Goal: Task Accomplishment & Management: Manage account settings

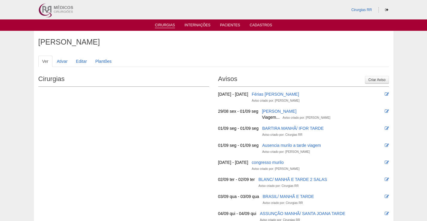
click at [167, 24] on link "Cirurgias" at bounding box center [165, 25] width 20 height 5
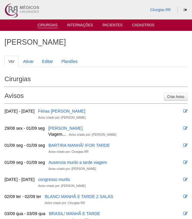
click at [51, 23] on link "Cirurgias" at bounding box center [48, 25] width 20 height 5
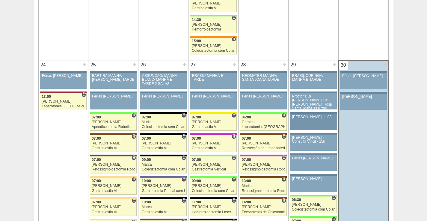
scroll to position [1317, 0]
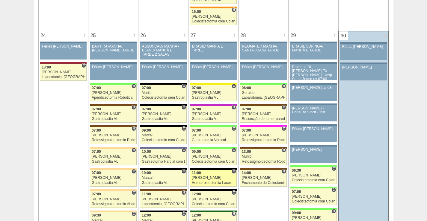
click at [211, 177] on div "[PERSON_NAME]" at bounding box center [213, 178] width 43 height 4
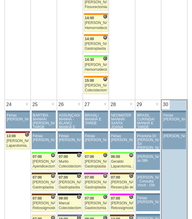
scroll to position [1317, 0]
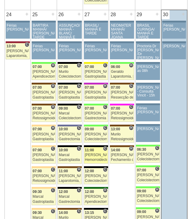
click at [96, 149] on div "11:00" at bounding box center [96, 150] width 22 height 4
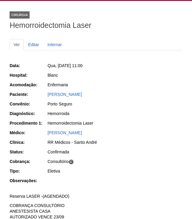
scroll to position [60, 0]
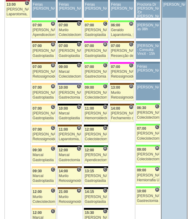
scroll to position [1377, 0]
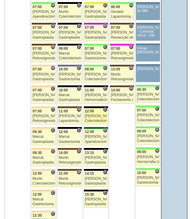
click at [101, 117] on div "[PERSON_NAME]" at bounding box center [96, 116] width 22 height 4
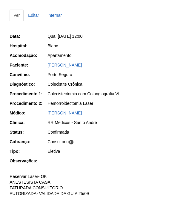
scroll to position [60, 0]
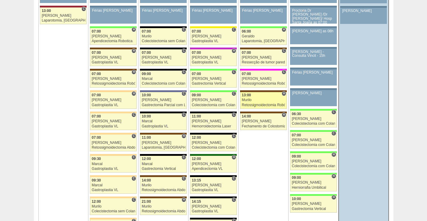
scroll to position [1377, 0]
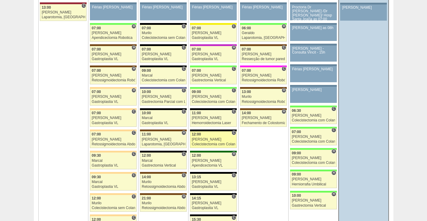
click at [221, 142] on div "Colecistectomia com Colangiografia VL" at bounding box center [213, 144] width 43 height 4
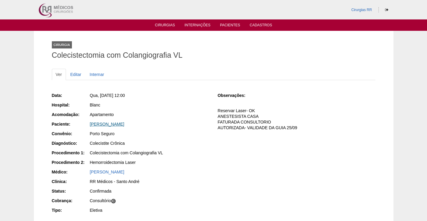
click at [109, 125] on link "[PERSON_NAME]" at bounding box center [107, 124] width 34 height 5
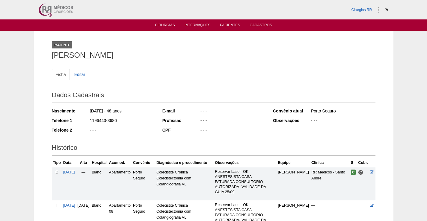
scroll to position [92, 0]
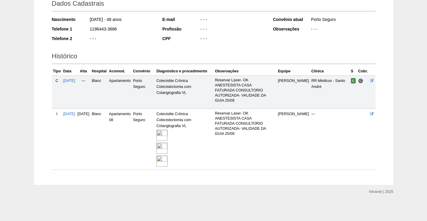
click at [167, 136] on img at bounding box center [161, 135] width 11 height 11
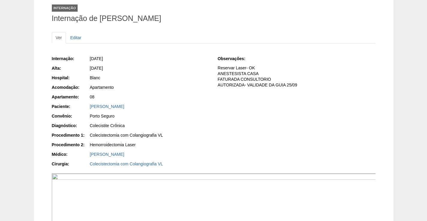
scroll to position [120, 0]
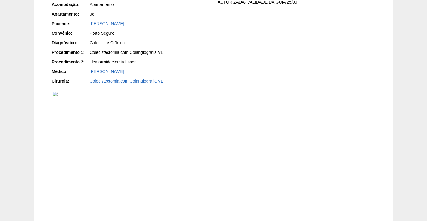
click at [254, 176] on img at bounding box center [214, 164] width 324 height 146
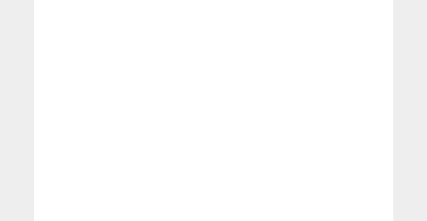
scroll to position [898, 0]
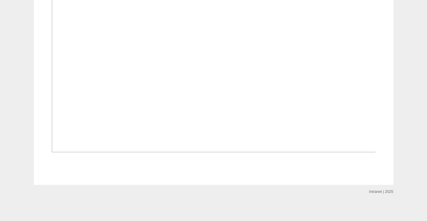
scroll to position [1347, 0]
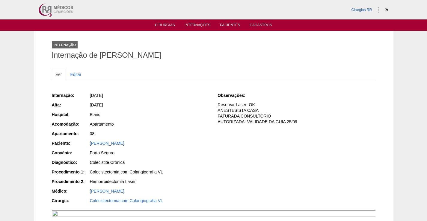
scroll to position [1347, 0]
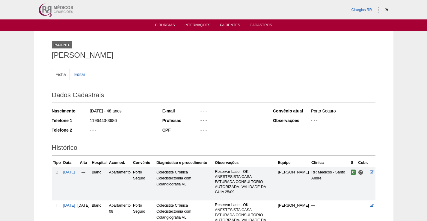
scroll to position [92, 0]
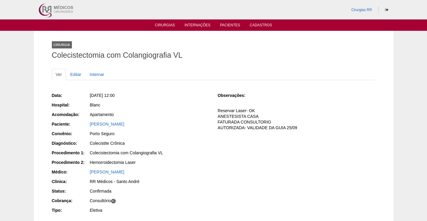
drag, startPoint x: 127, startPoint y: 125, endPoint x: 70, endPoint y: 124, distance: 56.9
click at [72, 124] on div "Paciente: Cassia Pereira da Silva" at bounding box center [130, 124] width 157 height 7
drag, startPoint x: 158, startPoint y: 120, endPoint x: 153, endPoint y: 127, distance: 8.1
click at [158, 121] on div "Data: Qua, 27/08/2025 - 12:00 Hospital: Blanc Acomodação: Apartamento Paciente:…" at bounding box center [130, 153] width 157 height 127
drag, startPoint x: 142, startPoint y: 125, endPoint x: 135, endPoint y: 132, distance: 10.4
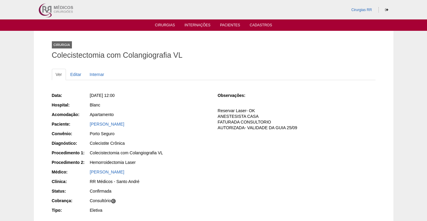
click at [142, 125] on div "Cassia Pereira da Silva" at bounding box center [149, 124] width 119 height 6
click at [141, 124] on div "Cassia Pereira da Silva" at bounding box center [149, 124] width 119 height 6
drag, startPoint x: 141, startPoint y: 124, endPoint x: 83, endPoint y: 126, distance: 58.1
click at [83, 126] on div "Paciente: Cassia Pereira da Silva" at bounding box center [130, 124] width 157 height 7
copy div "Paciente: Cassia Pereira da Silva"
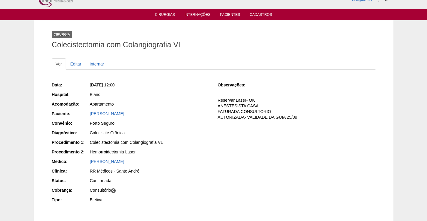
scroll to position [30, 0]
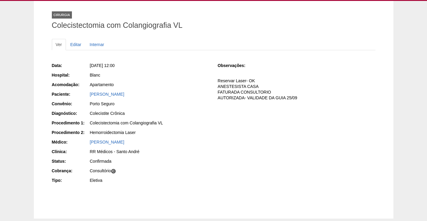
click at [114, 98] on div "Cassia Pereira da Silva" at bounding box center [149, 94] width 120 height 7
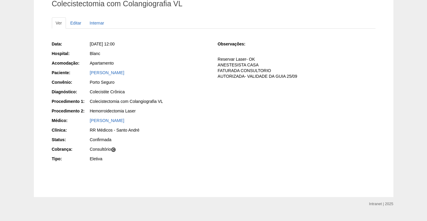
scroll to position [60, 0]
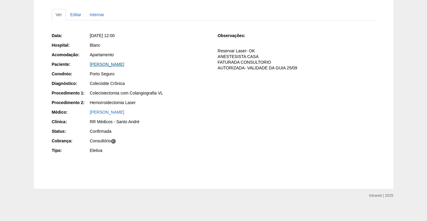
click at [117, 65] on link "Cassia Pereira da Silva" at bounding box center [107, 64] width 34 height 5
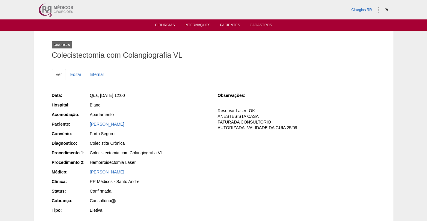
scroll to position [60, 0]
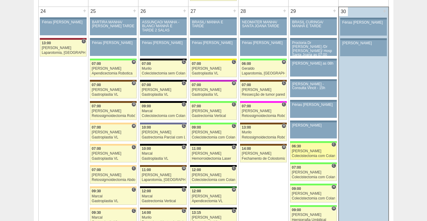
scroll to position [1437, 0]
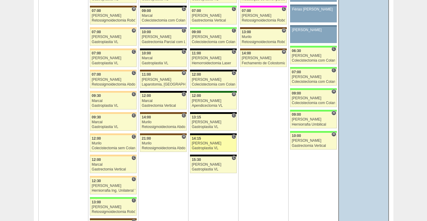
click at [217, 147] on div "Gastroplastia VL" at bounding box center [213, 148] width 43 height 4
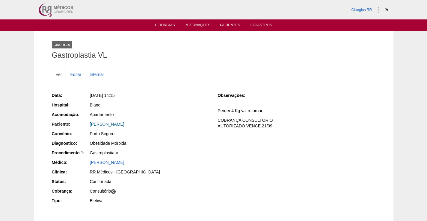
click at [108, 123] on link "[PERSON_NAME]" at bounding box center [107, 124] width 34 height 5
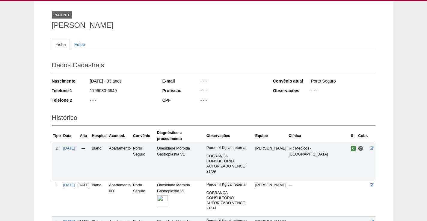
scroll to position [113, 0]
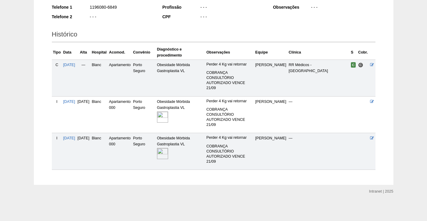
click at [168, 154] on img at bounding box center [162, 153] width 11 height 11
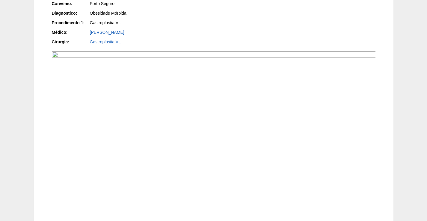
scroll to position [150, 0]
click at [208, 141] on img at bounding box center [214, 142] width 324 height 183
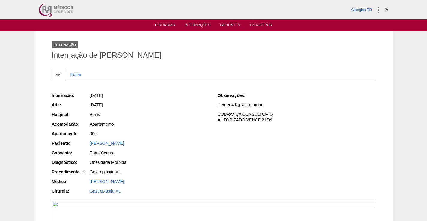
scroll to position [150, 0]
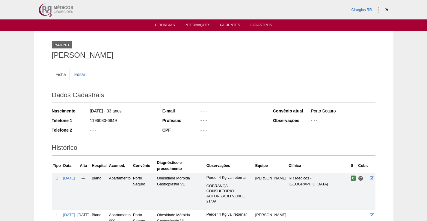
scroll to position [113, 0]
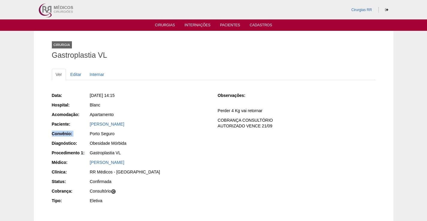
drag, startPoint x: 139, startPoint y: 125, endPoint x: 81, endPoint y: 130, distance: 57.4
click at [81, 130] on div "Data: Qua, 27/08/2025 - 14:15 Hospital: Blanc Acomodação: Apartamento Paciente:…" at bounding box center [130, 148] width 157 height 117
drag, startPoint x: 153, startPoint y: 121, endPoint x: 140, endPoint y: 131, distance: 16.6
click at [154, 121] on div "Milena Ferreira Franco" at bounding box center [149, 124] width 119 height 6
drag, startPoint x: 138, startPoint y: 125, endPoint x: 150, endPoint y: 130, distance: 12.9
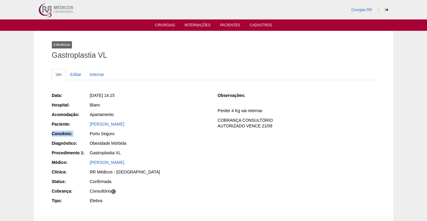
click at [138, 125] on div "Milena Ferreira Franco" at bounding box center [149, 124] width 119 height 6
click at [147, 137] on div "Porto Seguro" at bounding box center [149, 134] width 120 height 7
drag, startPoint x: 136, startPoint y: 125, endPoint x: 79, endPoint y: 127, distance: 57.2
click at [79, 127] on div "Paciente: Milena Ferreira Franco" at bounding box center [130, 124] width 157 height 7
copy div "Paciente: Milena Ferreira Franco"
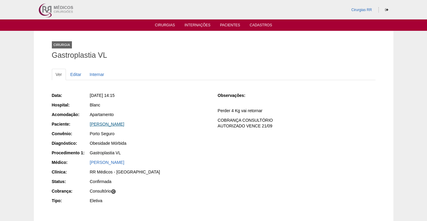
click at [114, 125] on link "Milena Ferreira Franco" at bounding box center [107, 124] width 34 height 5
drag, startPoint x: 130, startPoint y: 125, endPoint x: 84, endPoint y: 134, distance: 46.4
click at [81, 127] on div "Paciente: Milena Ferreira Franco" at bounding box center [130, 124] width 157 height 7
copy div "Paciente: Milena Ferreira Franco"
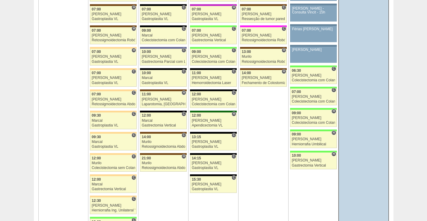
scroll to position [1407, 0]
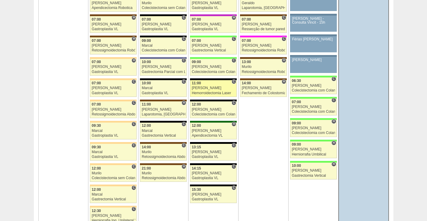
click at [214, 90] on div "[PERSON_NAME]" at bounding box center [213, 88] width 43 height 4
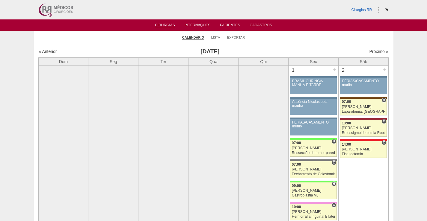
scroll to position [1407, 0]
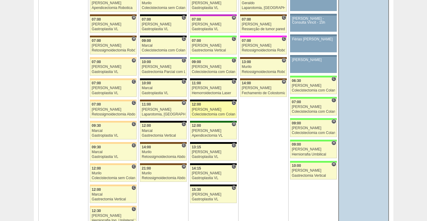
click at [208, 112] on link "88206 Paulo Regina C 12:00 Paulo Regina Colecistectomia com Colangiografia VL H…" at bounding box center [213, 109] width 47 height 17
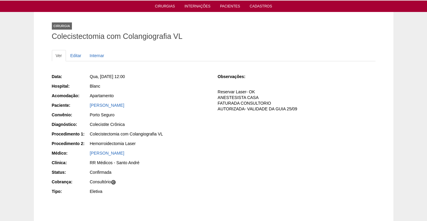
scroll to position [30, 0]
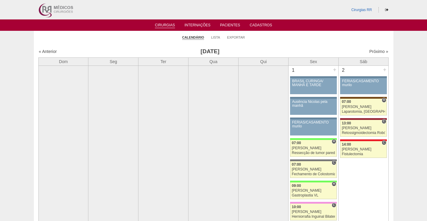
scroll to position [1407, 0]
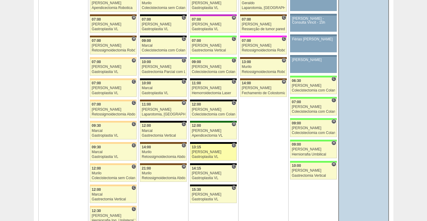
click at [213, 150] on div "[PERSON_NAME]" at bounding box center [213, 152] width 43 height 4
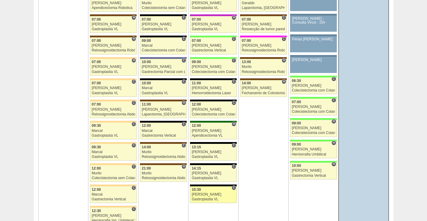
click at [210, 195] on div "[PERSON_NAME]" at bounding box center [213, 195] width 43 height 4
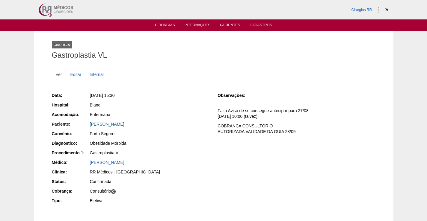
click at [116, 125] on link "[PERSON_NAME]" at bounding box center [107, 124] width 34 height 5
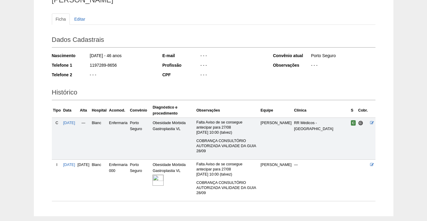
scroll to position [87, 0]
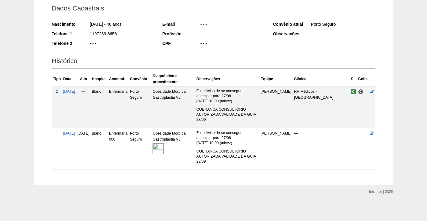
click at [163, 148] on img at bounding box center [157, 148] width 11 height 11
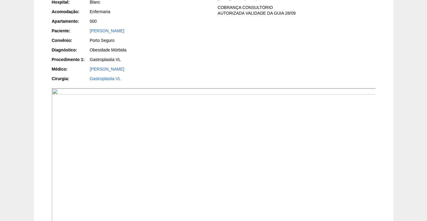
scroll to position [150, 0]
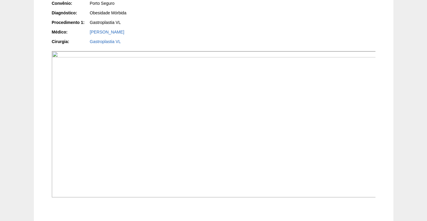
click at [265, 172] on img at bounding box center [214, 124] width 324 height 146
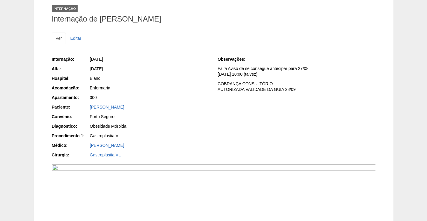
scroll to position [30, 0]
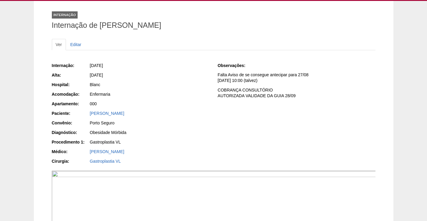
drag, startPoint x: 134, startPoint y: 110, endPoint x: 64, endPoint y: 110, distance: 70.6
click at [64, 110] on div "Internação: 27/08/2025 Alta: 28/08/2025 Hospital: Blanc Acomodação: Enfermaria …" at bounding box center [130, 113] width 157 height 107
copy link "[PERSON_NAME]"
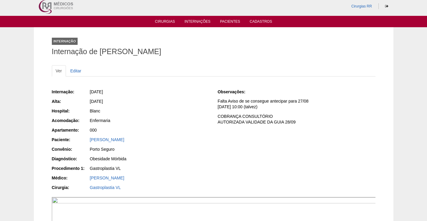
scroll to position [0, 0]
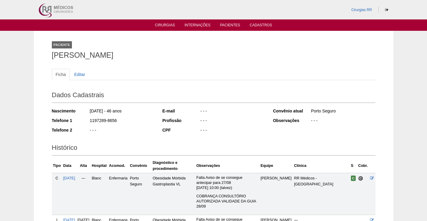
scroll to position [87, 0]
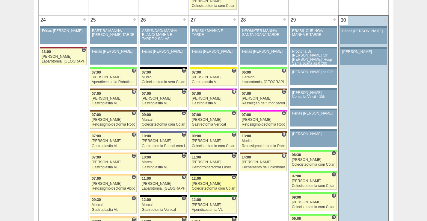
scroll to position [1347, 0]
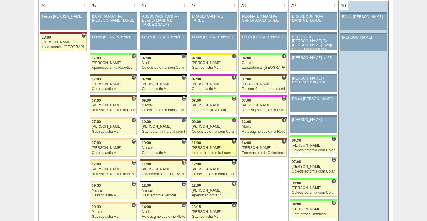
click at [215, 146] on div "[PERSON_NAME]" at bounding box center [213, 148] width 43 height 4
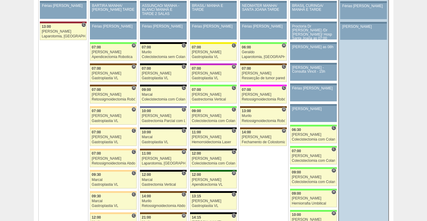
scroll to position [1377, 0]
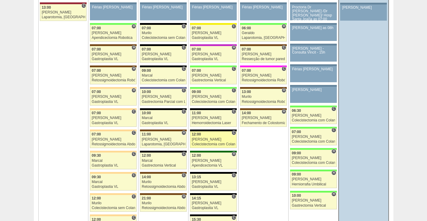
click at [212, 137] on link "88206 Paulo Regina C 12:00 Paulo Regina Colecistectomia com Colangiografia VL H…" at bounding box center [213, 139] width 47 height 17
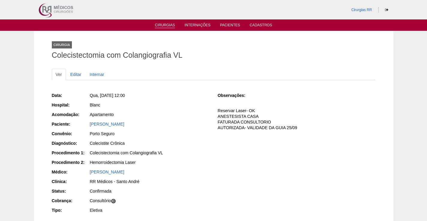
click at [160, 25] on link "Cirurgias" at bounding box center [165, 25] width 20 height 5
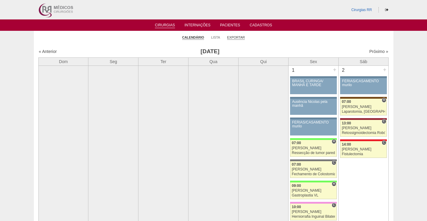
click at [236, 37] on link "Exportar" at bounding box center [236, 37] width 18 height 4
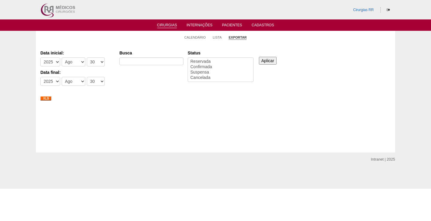
select select
click at [98, 62] on select "-Dia 1 2 3 4 5 6 7 8 9 10 11 12 13 14 15 16 17 18 19 20 21 22 23 24 25 26 27 28…" at bounding box center [96, 61] width 18 height 9
select select "28"
click at [87, 57] on select "-Dia 1 2 3 4 5 6 7 8 9 10 11 12 13 14 15 16 17 18 19 20 21 22 23 24 25 26 27 28…" at bounding box center [96, 61] width 18 height 9
click at [96, 83] on select "-Dia 1 2 3 4 5 6 7 8 9 10 11 12 13 14 15 16 17 18 19 20 21 22 23 24 25 26 27 28…" at bounding box center [96, 81] width 18 height 9
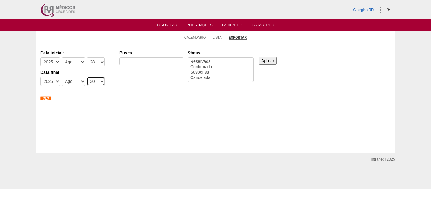
select select "28"
click at [87, 77] on select "-Dia 1 2 3 4 5 6 7 8 9 10 11 12 13 14 15 16 17 18 19 20 21 22 23 24 25 26 27 28…" at bounding box center [96, 81] width 18 height 9
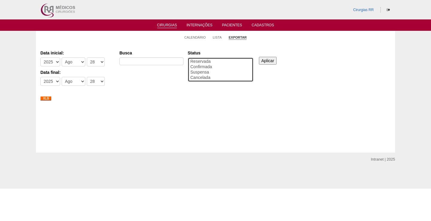
select select "conf"
click at [205, 66] on option "Confirmada" at bounding box center [221, 66] width 62 height 5
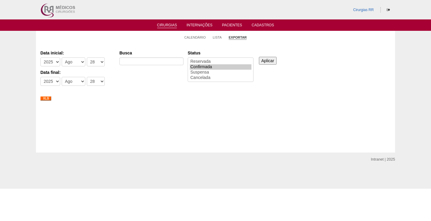
click at [268, 58] on input "Aplicar" at bounding box center [268, 61] width 18 height 8
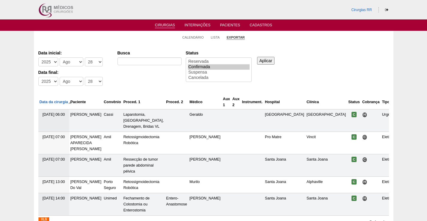
click at [45, 217] on img at bounding box center [43, 219] width 11 height 4
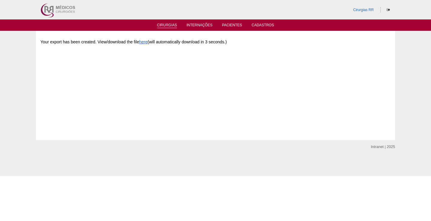
click at [166, 24] on link "Cirurgias" at bounding box center [167, 25] width 20 height 5
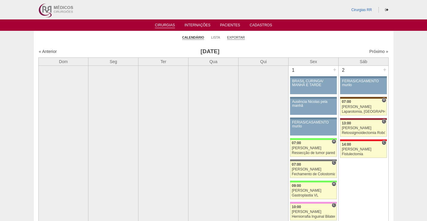
click at [236, 38] on link "Exportar" at bounding box center [236, 37] width 18 height 4
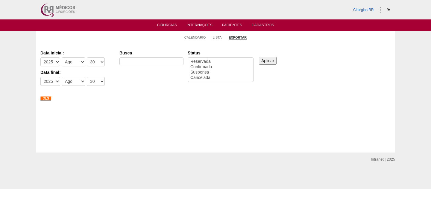
select select
click at [96, 63] on select "-Dia 1 2 3 4 5 6 7 8 9 10 11 12 13 14 15 16 17 18 19 20 21 22 23 24 25 26 27 28…" at bounding box center [96, 61] width 18 height 9
select select "29"
click at [87, 57] on select "-Dia 1 2 3 4 5 6 7 8 9 10 11 12 13 14 15 16 17 18 19 20 21 22 23 24 25 26 27 28…" at bounding box center [96, 61] width 18 height 9
click at [98, 83] on select "-Dia 1 2 3 4 5 6 7 8 9 10 11 12 13 14 15 16 17 18 19 20 21 22 23 24 25 26 27 28…" at bounding box center [96, 81] width 18 height 9
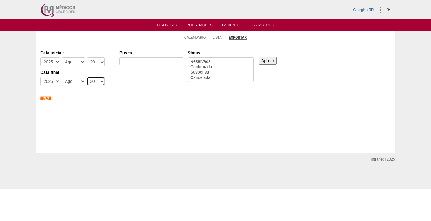
select select "29"
click at [87, 77] on select "-Dia 1 2 3 4 5 6 7 8 9 10 11 12 13 14 15 16 17 18 19 20 21 22 23 24 25 26 27 28…" at bounding box center [96, 81] width 18 height 9
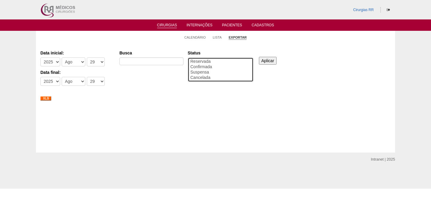
select select "conf"
click at [208, 64] on option "Confirmada" at bounding box center [221, 66] width 62 height 5
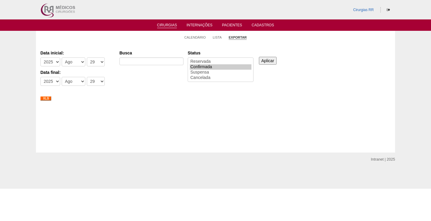
click at [261, 57] on input "Aplicar" at bounding box center [268, 61] width 18 height 8
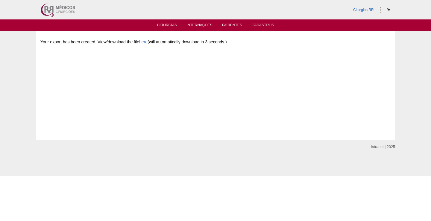
click at [167, 24] on link "Cirurgias" at bounding box center [167, 25] width 20 height 5
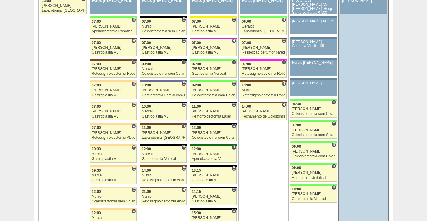
scroll to position [1437, 0]
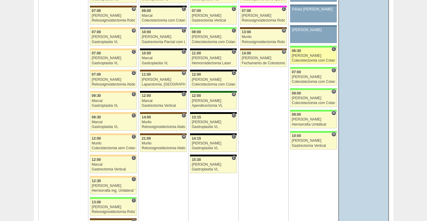
click at [305, 49] on div "06:30" at bounding box center [313, 51] width 43 height 4
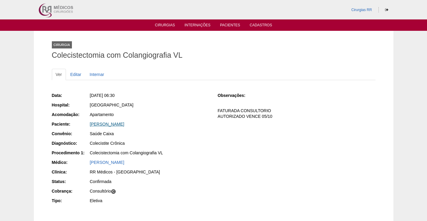
click at [124, 125] on link "LUCIANA FERREIRA CASIMIRO" at bounding box center [107, 124] width 34 height 5
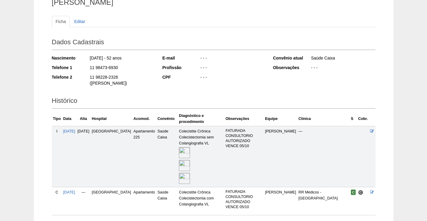
scroll to position [87, 0]
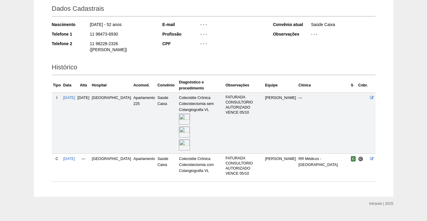
click at [179, 114] on img at bounding box center [184, 119] width 11 height 11
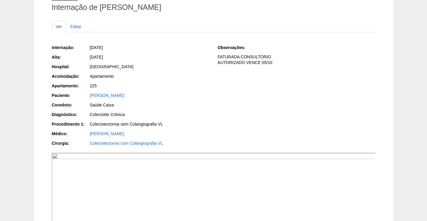
scroll to position [150, 0]
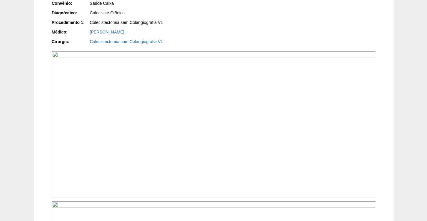
click at [221, 152] on img at bounding box center [214, 124] width 324 height 146
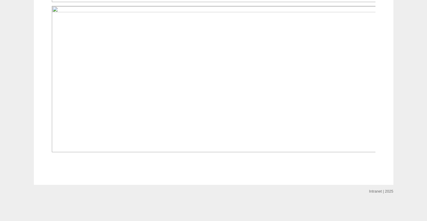
scroll to position [1018, 0]
drag, startPoint x: 216, startPoint y: 142, endPoint x: 244, endPoint y: 143, distance: 28.2
click at [273, 152] on img at bounding box center [214, 79] width 324 height 146
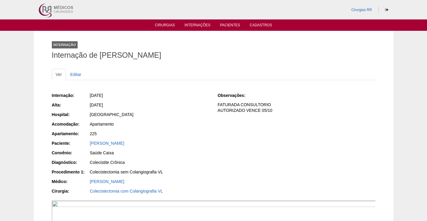
scroll to position [1706, 0]
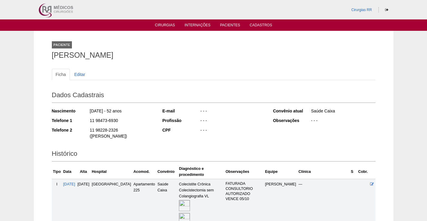
scroll to position [87, 0]
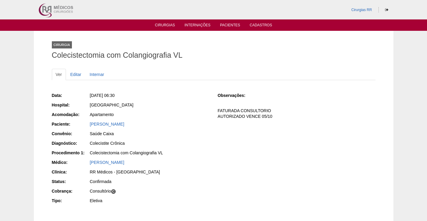
drag, startPoint x: 157, startPoint y: 121, endPoint x: 60, endPoint y: 133, distance: 97.5
click at [67, 129] on div "Data: Sex, 29/08/2025 - 06:30 Hospital: Brasil Acomodação: Apartamento Paciente…" at bounding box center [130, 148] width 157 height 117
copy div "Convênio:"
click at [144, 109] on div "[GEOGRAPHIC_DATA]" at bounding box center [149, 105] width 120 height 7
drag, startPoint x: 160, startPoint y: 124, endPoint x: 77, endPoint y: 122, distance: 82.3
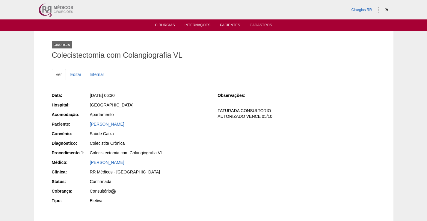
click at [79, 121] on div "Paciente: LUCIANA FERREIRA CASIMIRO" at bounding box center [130, 124] width 157 height 7
copy div "Paciente: LUCIANA FERREIRA CASIMIRO"
click at [124, 126] on link "[PERSON_NAME]" at bounding box center [107, 124] width 34 height 5
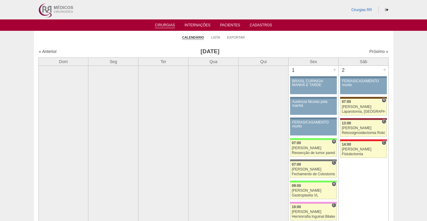
scroll to position [1437, 0]
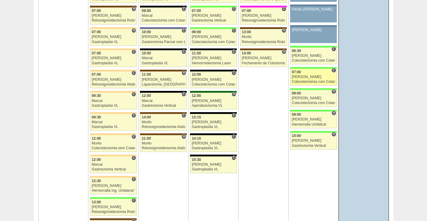
click at [316, 76] on div "[PERSON_NAME]" at bounding box center [313, 77] width 43 height 4
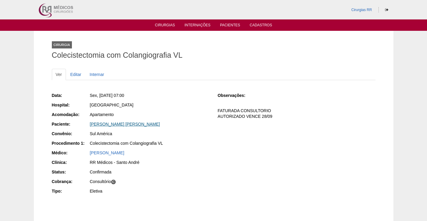
click at [122, 125] on link "KATIA SILVA MARTINS" at bounding box center [125, 124] width 70 height 5
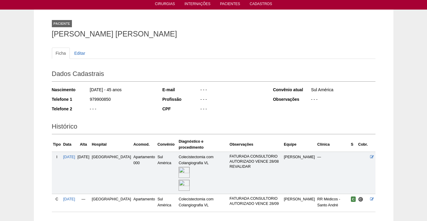
scroll to position [57, 0]
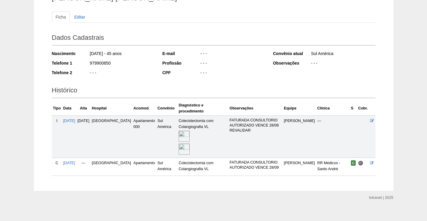
click at [178, 131] on img at bounding box center [183, 136] width 11 height 11
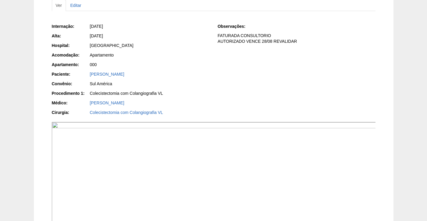
scroll to position [120, 0]
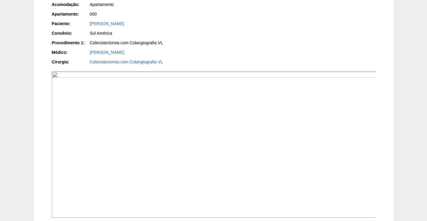
drag, startPoint x: 255, startPoint y: 176, endPoint x: 268, endPoint y: 161, distance: 19.1
click at [255, 175] on img at bounding box center [214, 145] width 324 height 146
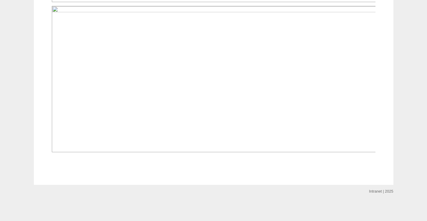
scroll to position [907, 0]
click at [277, 121] on img at bounding box center [214, 79] width 324 height 146
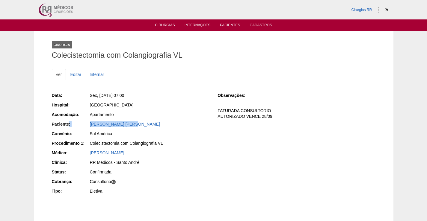
drag, startPoint x: 136, startPoint y: 125, endPoint x: 68, endPoint y: 126, distance: 67.7
click at [68, 126] on div "Paciente: [PERSON_NAME]" at bounding box center [130, 124] width 157 height 7
click at [177, 113] on div "Apartamento" at bounding box center [149, 115] width 119 height 6
drag, startPoint x: 138, startPoint y: 125, endPoint x: 90, endPoint y: 124, distance: 47.6
click at [90, 124] on div "[PERSON_NAME]" at bounding box center [149, 124] width 119 height 6
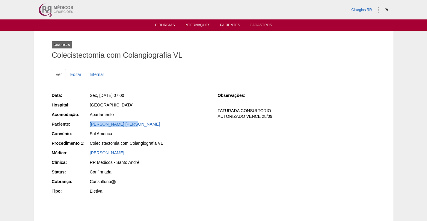
copy link "[PERSON_NAME]"
click at [123, 124] on link "[PERSON_NAME]" at bounding box center [125, 124] width 70 height 5
click at [123, 124] on link "KATIA SILVA MARTINS" at bounding box center [125, 124] width 70 height 5
drag, startPoint x: 69, startPoint y: 129, endPoint x: 50, endPoint y: 136, distance: 20.5
click at [52, 135] on div "Data: [DATE] 07:00 Hospital: [GEOGRAPHIC_DATA] Acomodação: Apartamento Paciente…" at bounding box center [130, 143] width 157 height 107
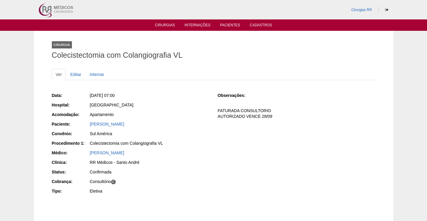
click at [158, 119] on div "Apartamento" at bounding box center [149, 115] width 120 height 7
drag, startPoint x: 138, startPoint y: 125, endPoint x: 75, endPoint y: 122, distance: 63.2
click at [75, 122] on div "Paciente: [PERSON_NAME]" at bounding box center [130, 124] width 157 height 7
copy div "Paciente: [PERSON_NAME]"
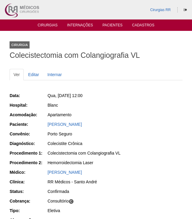
scroll to position [60, 0]
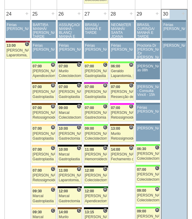
scroll to position [1347, 0]
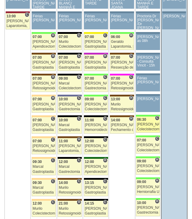
click at [151, 123] on div "[PERSON_NAME]" at bounding box center [148, 124] width 22 height 4
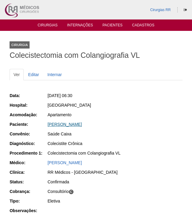
click at [82, 123] on link "[PERSON_NAME]" at bounding box center [65, 124] width 34 height 5
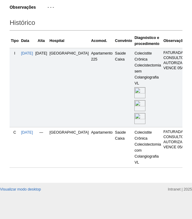
scroll to position [175, 0]
click at [135, 87] on img at bounding box center [140, 92] width 11 height 11
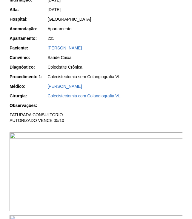
scroll to position [120, 0]
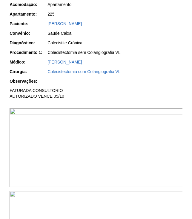
click at [119, 165] on img at bounding box center [97, 147] width 174 height 79
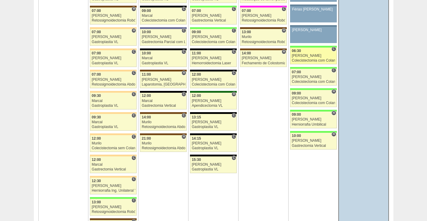
scroll to position [1437, 0]
click at [314, 51] on div "06:30" at bounding box center [313, 51] width 43 height 4
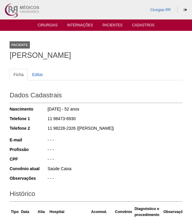
scroll to position [175, 0]
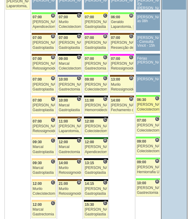
scroll to position [1377, 0]
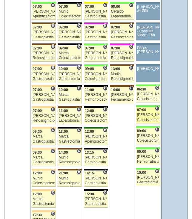
click at [148, 114] on div "Ricardo Moreno" at bounding box center [148, 115] width 22 height 4
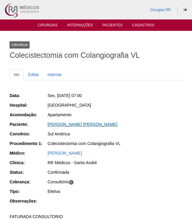
click at [73, 123] on link "[PERSON_NAME] [PERSON_NAME]" at bounding box center [83, 124] width 70 height 5
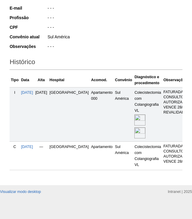
scroll to position [139, 0]
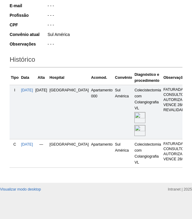
click at [135, 125] on img at bounding box center [140, 130] width 11 height 11
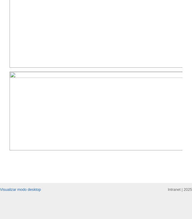
scroll to position [535, 0]
click at [171, 119] on img at bounding box center [97, 111] width 174 height 79
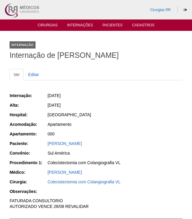
scroll to position [535, 0]
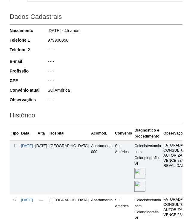
scroll to position [78, 0]
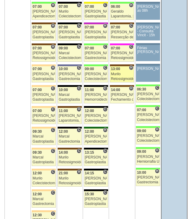
scroll to position [1377, 0]
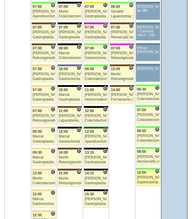
click at [147, 176] on div "[PERSON_NAME]" at bounding box center [148, 177] width 22 height 4
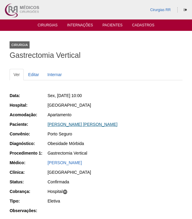
click at [87, 125] on link "[PERSON_NAME] [PERSON_NAME]" at bounding box center [83, 124] width 70 height 5
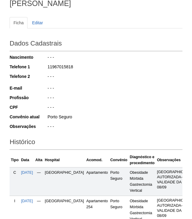
scroll to position [131, 0]
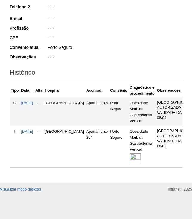
click at [130, 153] on img at bounding box center [135, 158] width 11 height 11
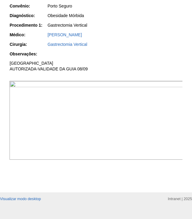
scroll to position [147, 0]
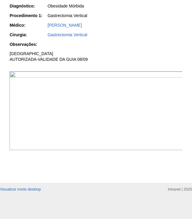
click at [154, 128] on img at bounding box center [97, 110] width 174 height 79
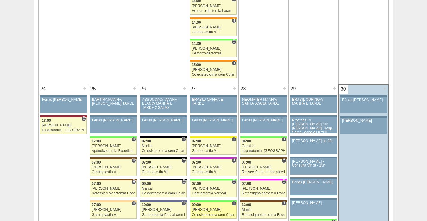
scroll to position [1317, 0]
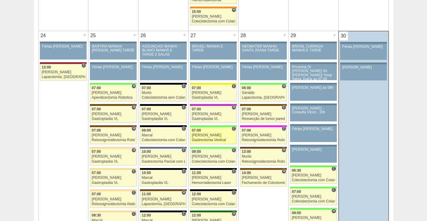
click at [213, 130] on div "07:00" at bounding box center [213, 131] width 43 height 4
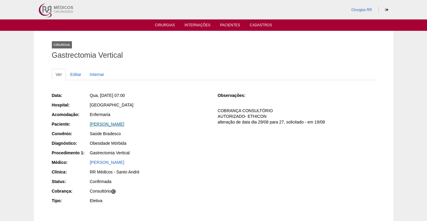
click at [123, 122] on link "[PERSON_NAME]" at bounding box center [107, 124] width 34 height 5
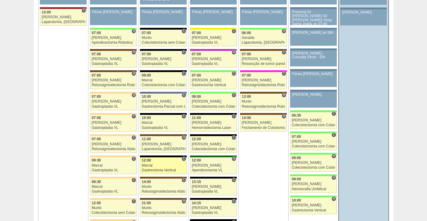
scroll to position [1407, 0]
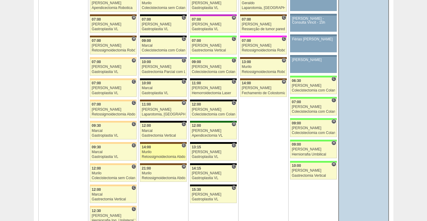
click at [159, 147] on div "14:00" at bounding box center [163, 147] width 43 height 4
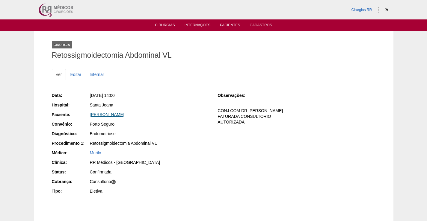
click at [112, 115] on link "Denizia Neves Lima" at bounding box center [107, 114] width 34 height 5
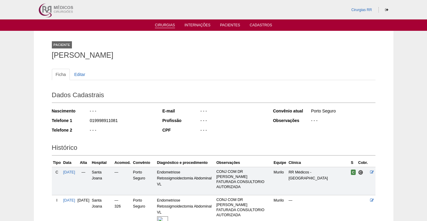
click at [169, 25] on link "Cirurgias" at bounding box center [165, 25] width 20 height 5
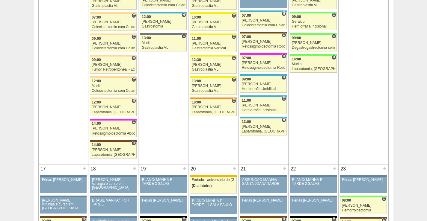
scroll to position [778, 0]
